Goal: Check status: Check status

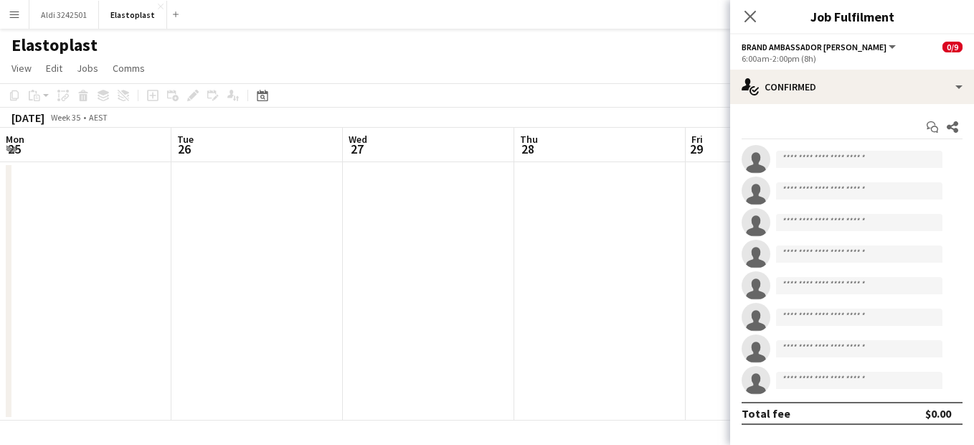
scroll to position [0, 554]
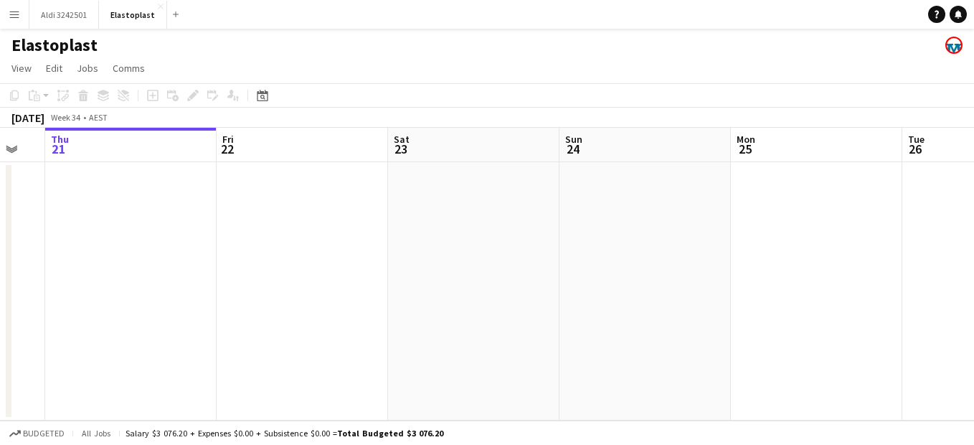
drag, startPoint x: 661, startPoint y: 280, endPoint x: 72, endPoint y: 165, distance: 600.0
click at [72, 165] on app-calendar-viewport "Mon 18 Tue 19 Wed 20 Thu 21 Fri 22 Sat 23 Sun 24 Mon 25 Tue 26 Wed 27 Thu 28" at bounding box center [487, 274] width 974 height 293
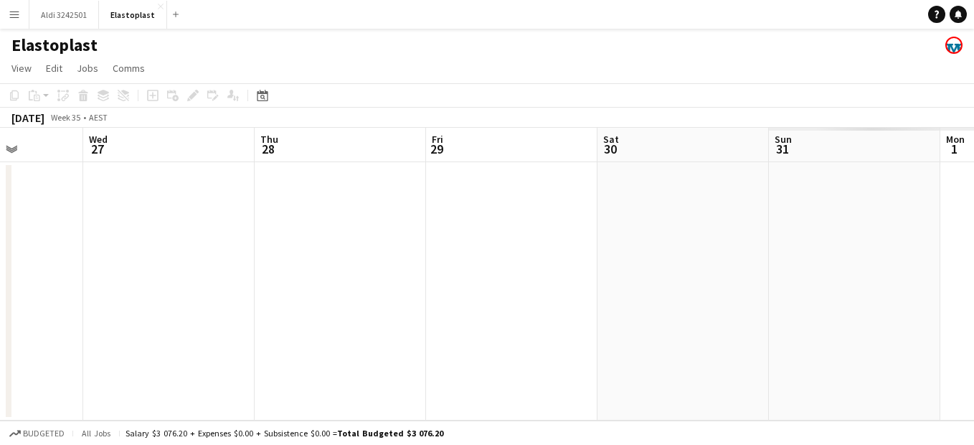
drag, startPoint x: 590, startPoint y: 257, endPoint x: 62, endPoint y: 242, distance: 528.1
click at [62, 242] on app-calendar-viewport "Sun 24 Mon 25 Tue 26 Wed 27 Thu 28 Fri 29 Sat 30 Sun 31 Mon 1 Tue 2 Wed 3" at bounding box center [487, 274] width 974 height 293
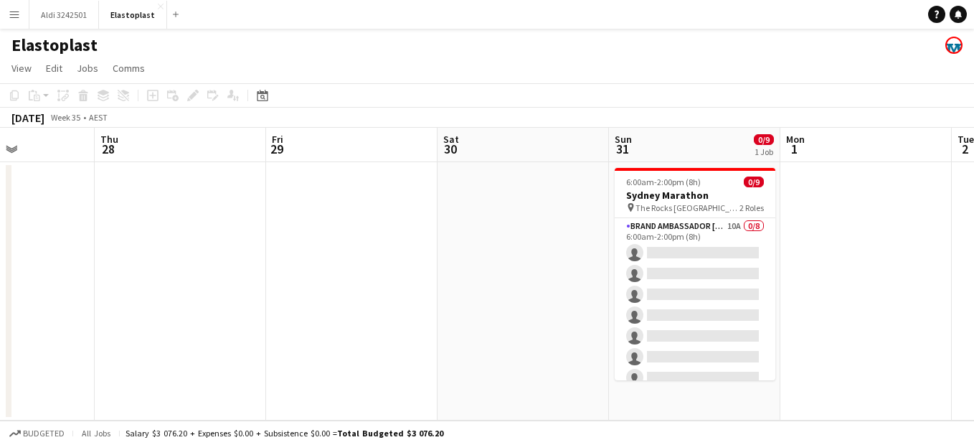
scroll to position [0, 615]
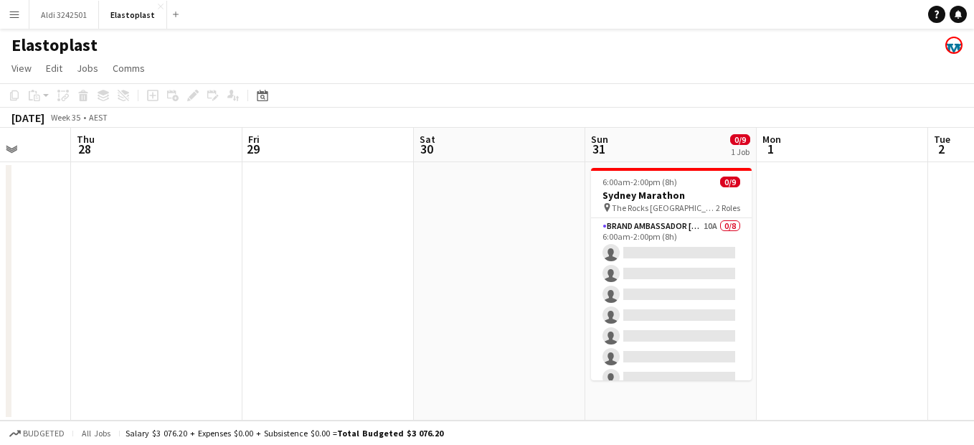
drag, startPoint x: 547, startPoint y: 364, endPoint x: 363, endPoint y: 294, distance: 196.6
click at [363, 294] on app-calendar-viewport "Sun 24 Mon 25 Tue 26 Wed 27 Thu 28 Fri 29 Sat 30 Sun 31 0/9 1 Job Mon 1 Tue 2 W…" at bounding box center [487, 274] width 974 height 293
